Goal: Navigation & Orientation: Go to known website

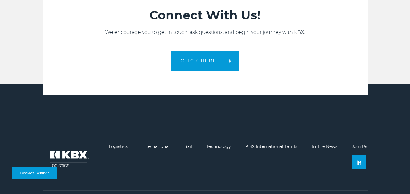
scroll to position [1307, 0]
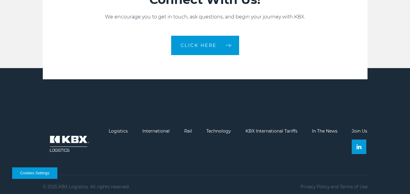
scroll to position [1338, 0]
